Goal: Task Accomplishment & Management: Complete application form

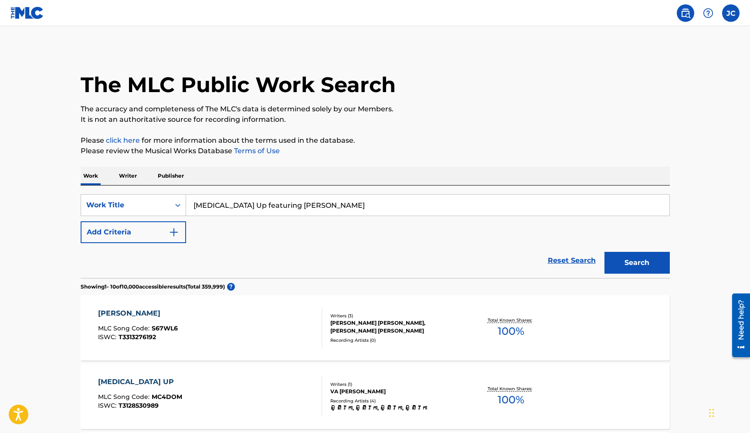
click at [605, 252] on button "Search" at bounding box center [637, 263] width 65 height 22
click at [728, 14] on label at bounding box center [731, 12] width 17 height 17
click at [731, 13] on input "[PERSON_NAME] [PERSON_NAME] [EMAIL_ADDRESS][DOMAIN_NAME] Notification Preferenc…" at bounding box center [731, 13] width 0 height 0
click at [680, 17] on link at bounding box center [685, 12] width 17 height 17
click at [35, 13] on img at bounding box center [27, 13] width 34 height 13
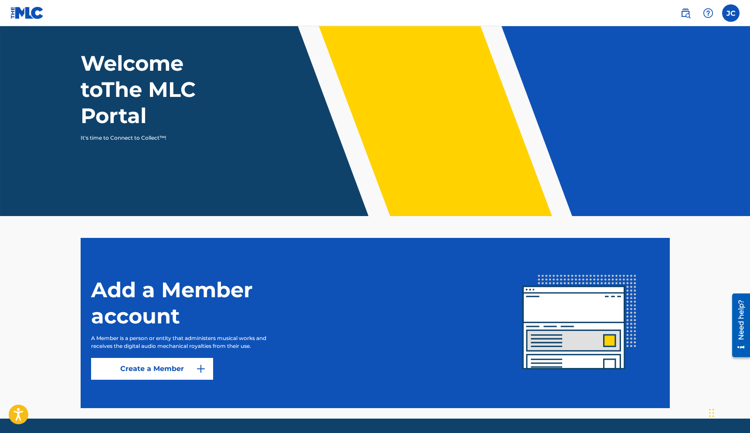
scroll to position [67, 0]
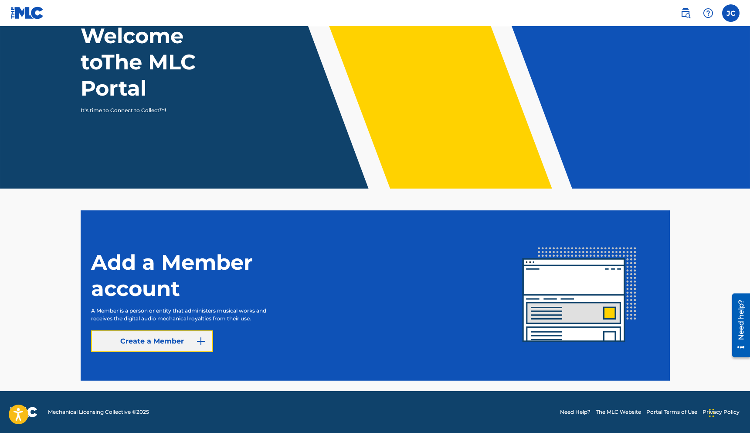
click at [167, 340] on link "Create a Member" at bounding box center [152, 341] width 122 height 22
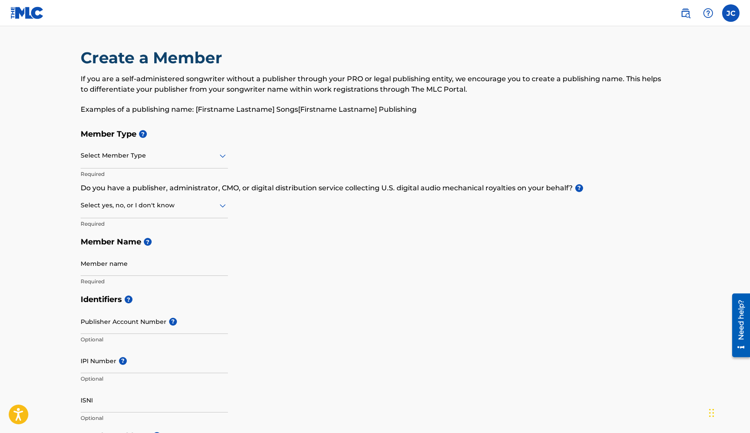
click at [204, 159] on div at bounding box center [154, 155] width 147 height 11
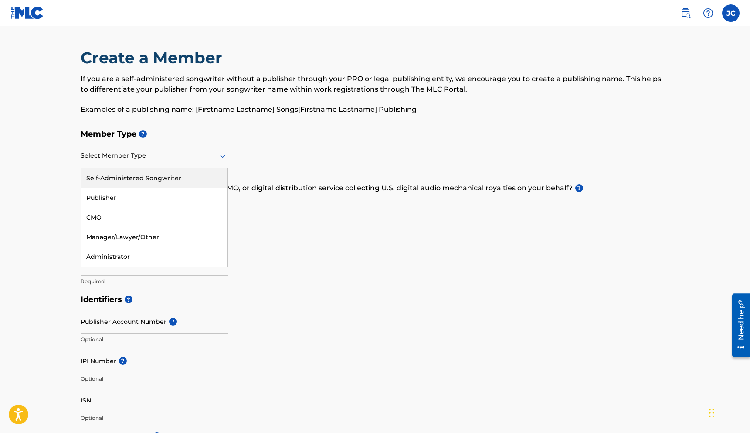
click at [158, 179] on div "Self-Administered Songwriter" at bounding box center [154, 178] width 147 height 20
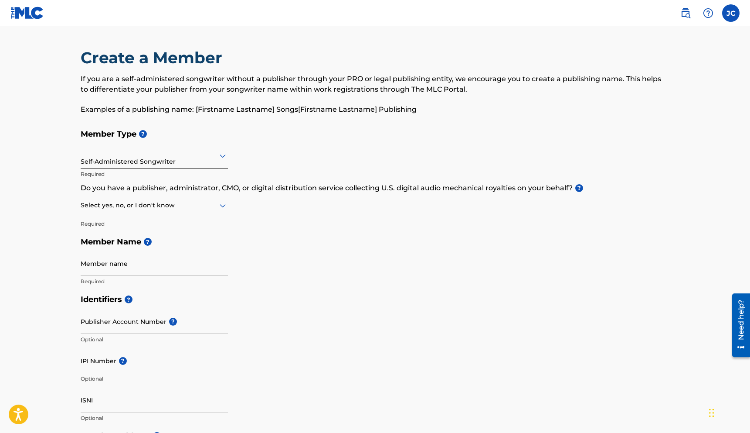
click at [222, 209] on icon at bounding box center [223, 205] width 10 height 10
click at [156, 244] on div "No" at bounding box center [154, 248] width 147 height 20
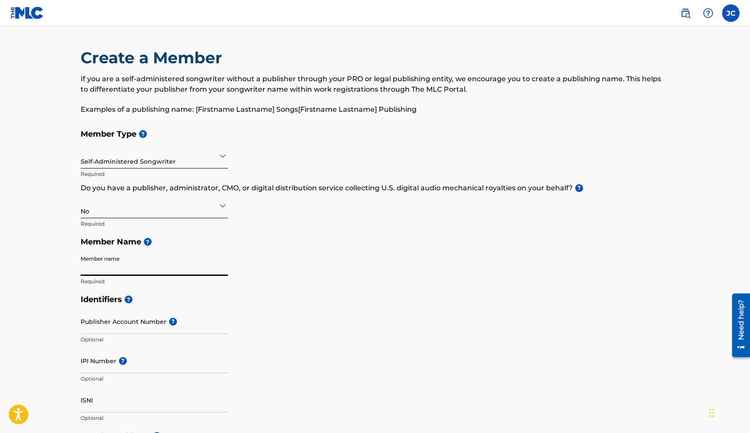
click at [136, 267] on input "Member name" at bounding box center [154, 263] width 147 height 25
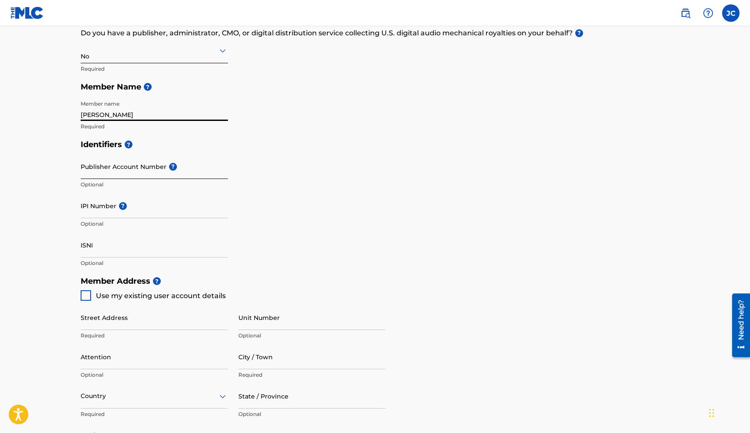
scroll to position [168, 0]
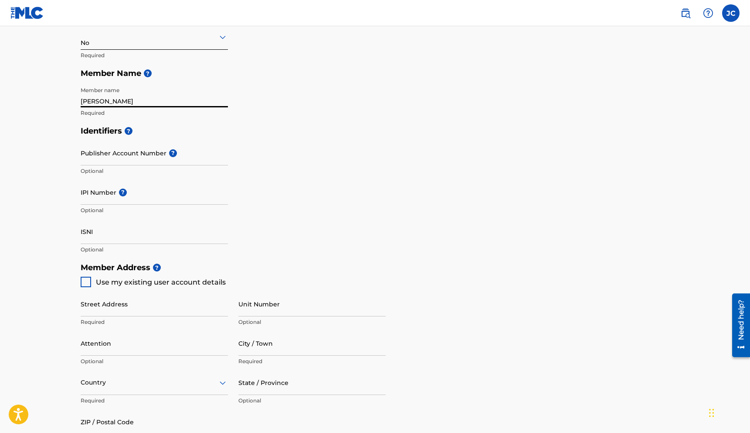
type input "[PERSON_NAME]"
click at [86, 282] on div at bounding box center [86, 281] width 10 height 10
type input "[STREET_ADDRESS][PERSON_NAME]"
type input "[PERSON_NAME]"
type input "56069"
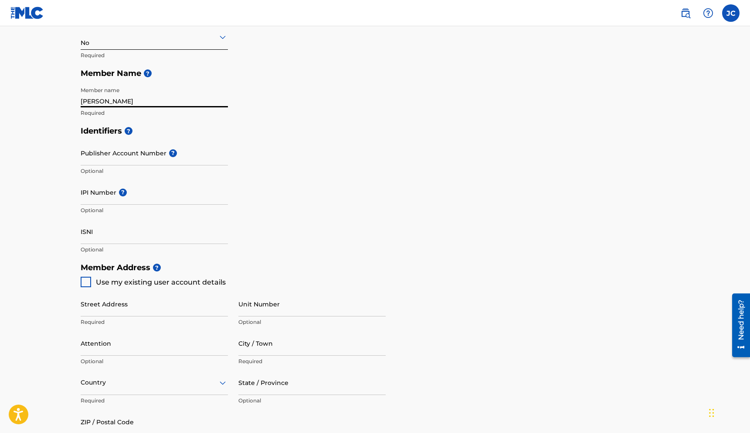
type input "651"
type input "8291924"
type input "[EMAIL_ADDRESS][DOMAIN_NAME]"
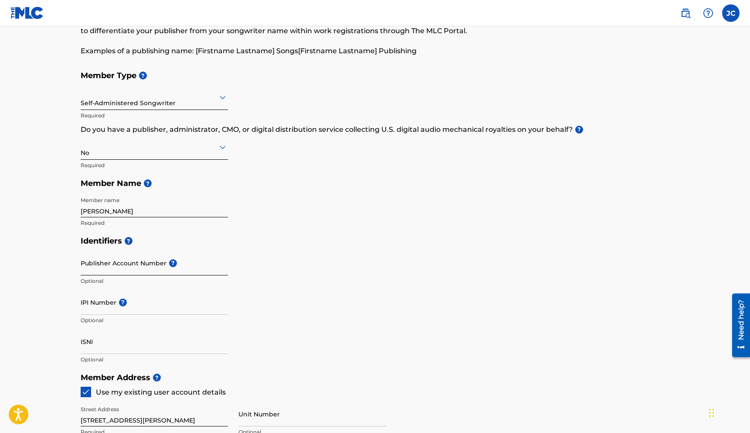
scroll to position [56, 0]
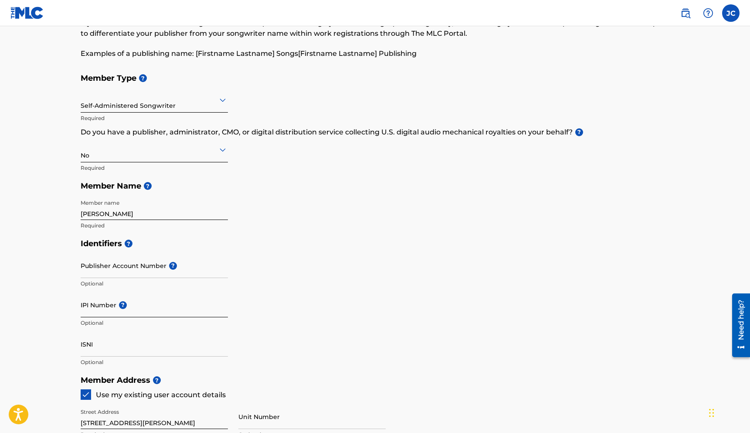
click at [151, 311] on input "IPI Number ?" at bounding box center [154, 304] width 147 height 25
paste input "5913470"
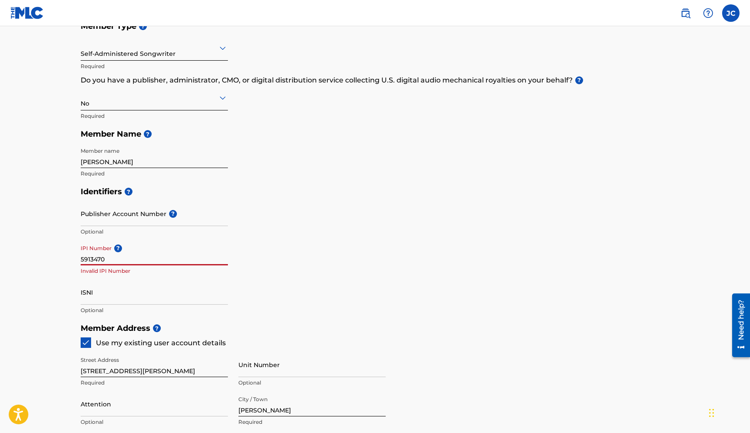
scroll to position [109, 0]
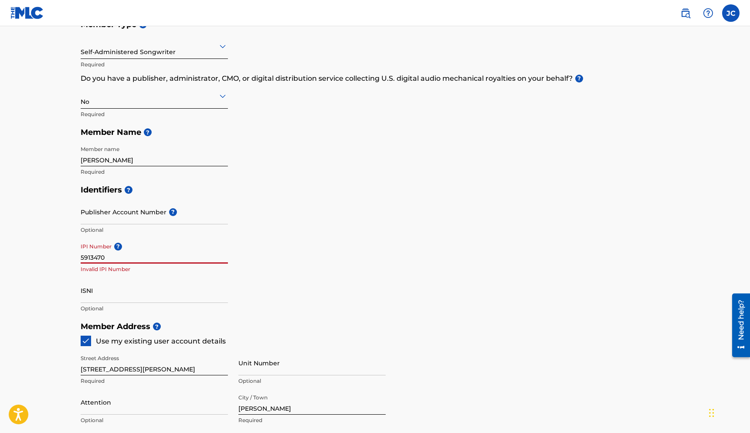
click at [128, 257] on input "5913470" at bounding box center [154, 251] width 147 height 25
paste input "1031890090"
type input "1031890090"
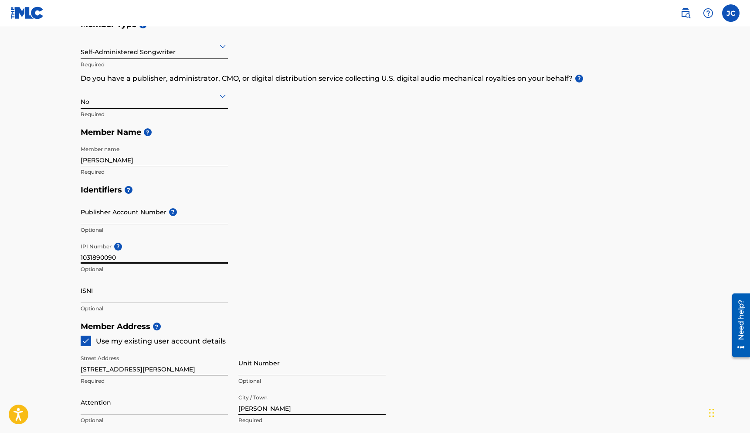
click at [239, 278] on div "Identifiers ? Publisher Account Number ? Optional IPI Number ? 1031890090 Optio…" at bounding box center [376, 249] width 590 height 136
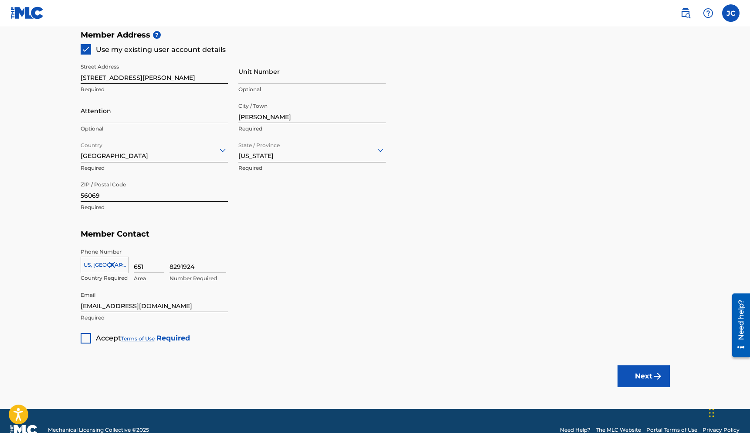
scroll to position [418, 0]
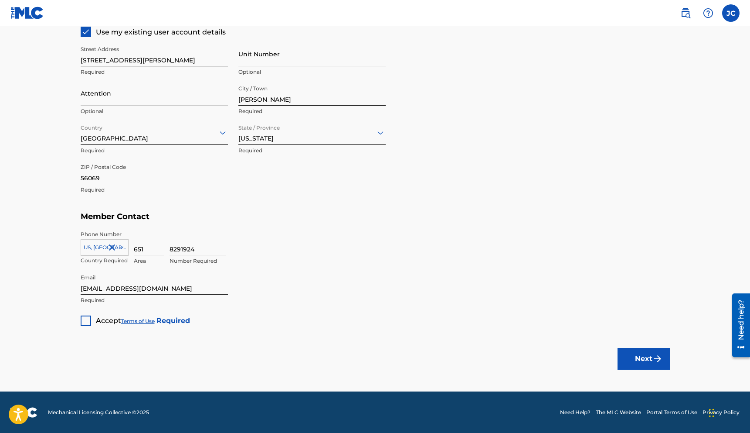
click at [86, 321] on div at bounding box center [86, 320] width 10 height 10
click at [644, 351] on button "Next" at bounding box center [644, 359] width 52 height 22
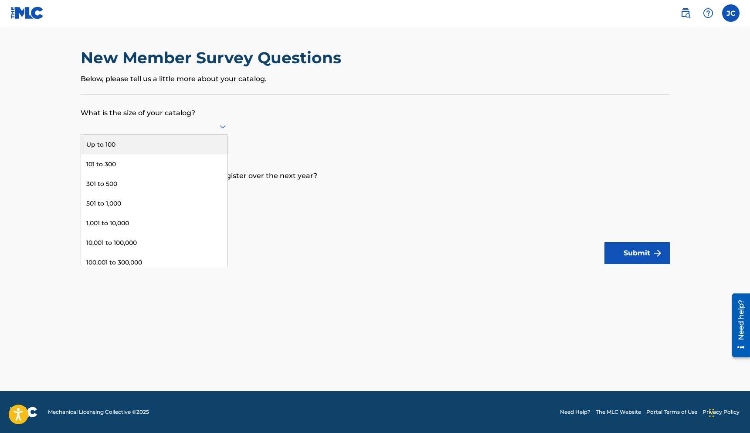
click at [222, 127] on icon at bounding box center [223, 126] width 6 height 3
click at [191, 160] on div "101 to 300" at bounding box center [154, 164] width 147 height 20
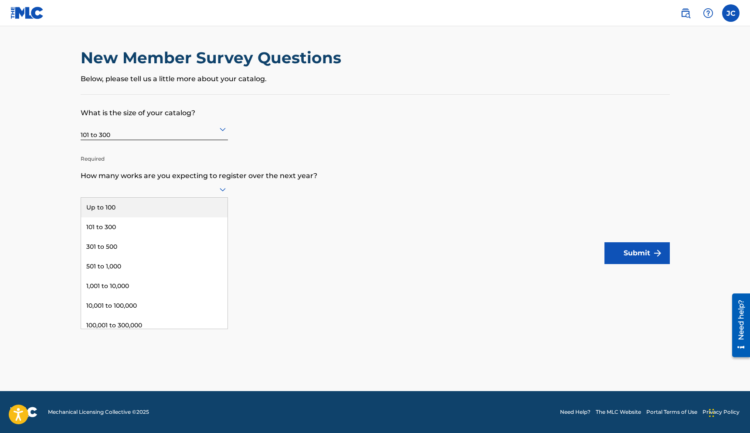
click at [217, 188] on div at bounding box center [154, 189] width 147 height 11
click at [192, 227] on div "101 to 300" at bounding box center [154, 227] width 147 height 20
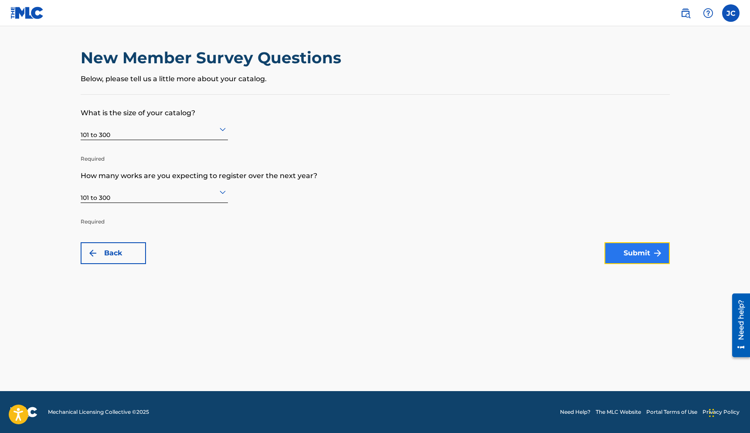
click at [644, 257] on button "Submit" at bounding box center [637, 253] width 65 height 22
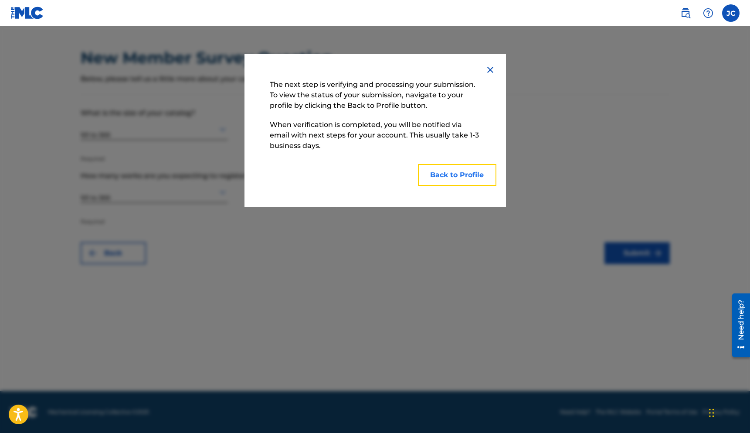
click at [465, 177] on button "Back to Profile" at bounding box center [457, 175] width 78 height 22
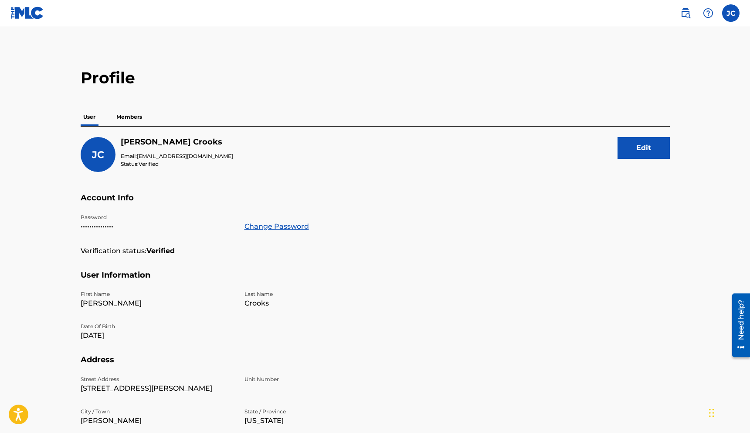
click at [136, 117] on p "Members" at bounding box center [129, 117] width 31 height 18
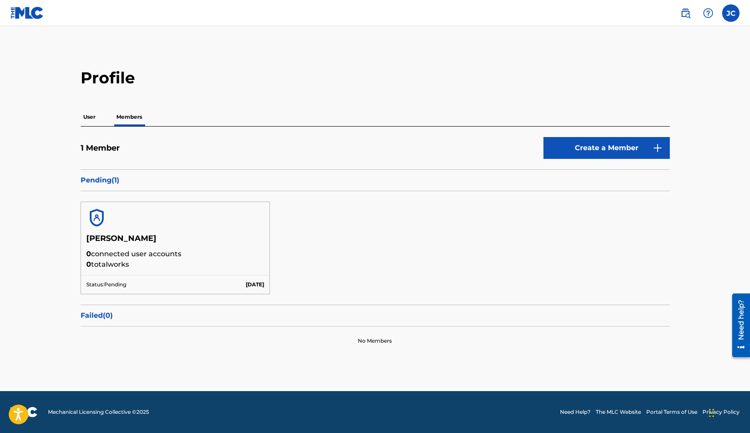
click at [86, 114] on p "User" at bounding box center [89, 117] width 17 height 18
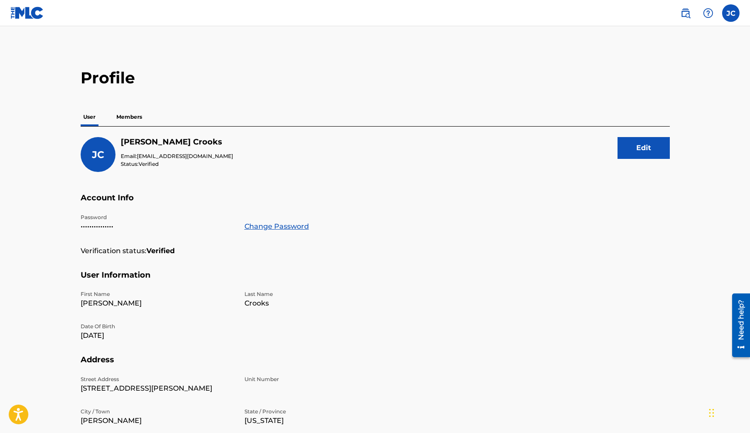
click at [120, 116] on p "Members" at bounding box center [129, 117] width 31 height 18
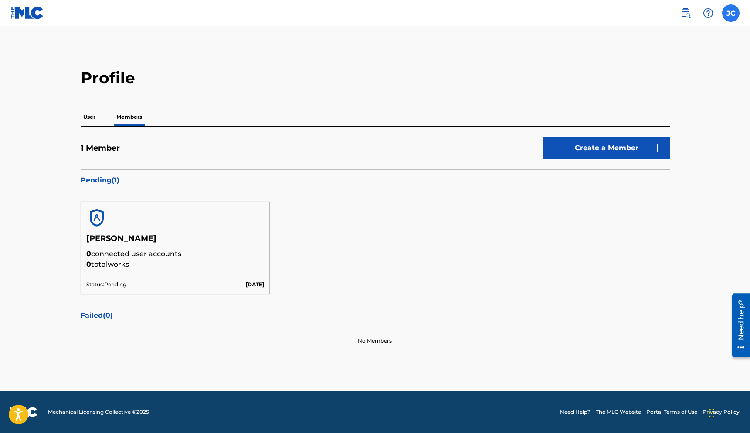
click at [728, 14] on label at bounding box center [731, 12] width 17 height 17
click at [731, 13] on input "[PERSON_NAME] [PERSON_NAME] [EMAIL_ADDRESS][DOMAIN_NAME] Notification Preferenc…" at bounding box center [731, 13] width 0 height 0
click at [646, 110] on link "Profile" at bounding box center [645, 109] width 17 height 8
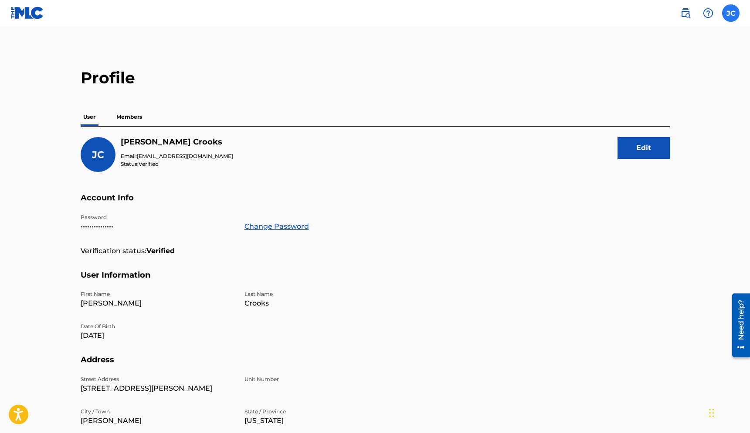
click at [728, 13] on label at bounding box center [731, 12] width 17 height 17
click at [731, 13] on input "[PERSON_NAME] [PERSON_NAME] [EMAIL_ADDRESS][DOMAIN_NAME] Notification Preferenc…" at bounding box center [731, 13] width 0 height 0
click at [684, 16] on img at bounding box center [686, 13] width 10 height 10
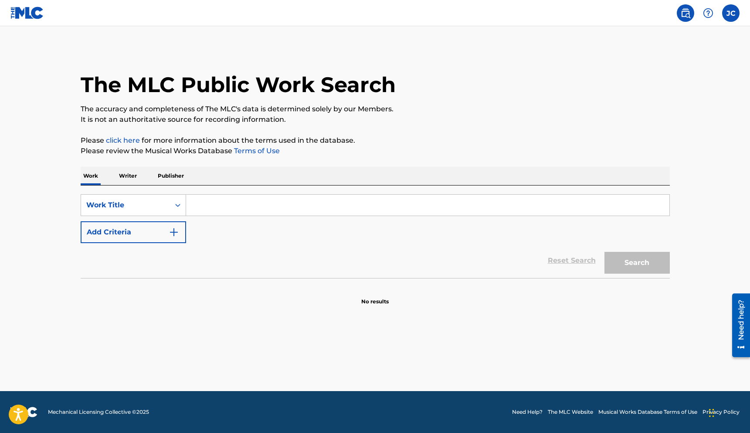
click at [31, 15] on img at bounding box center [27, 13] width 34 height 13
